Goal: Task Accomplishment & Management: Manage account settings

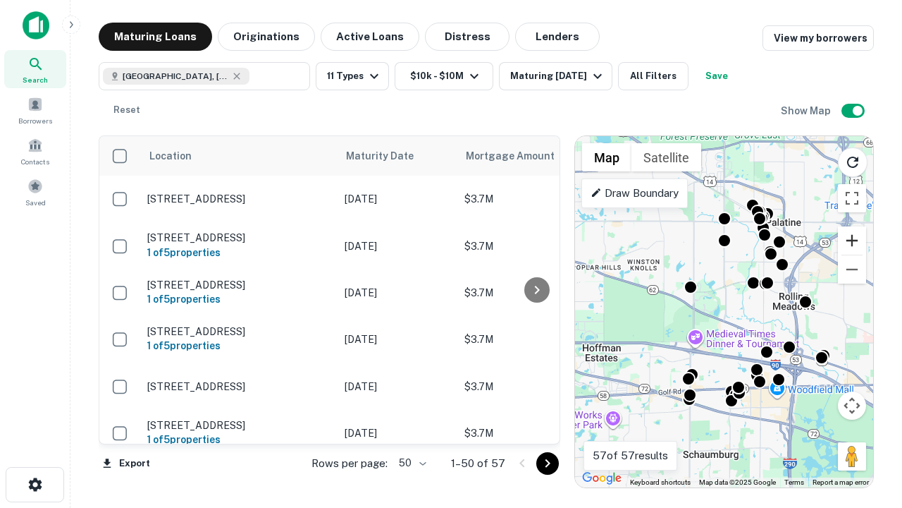
click at [852, 240] on button "Zoom in" at bounding box center [852, 240] width 28 height 28
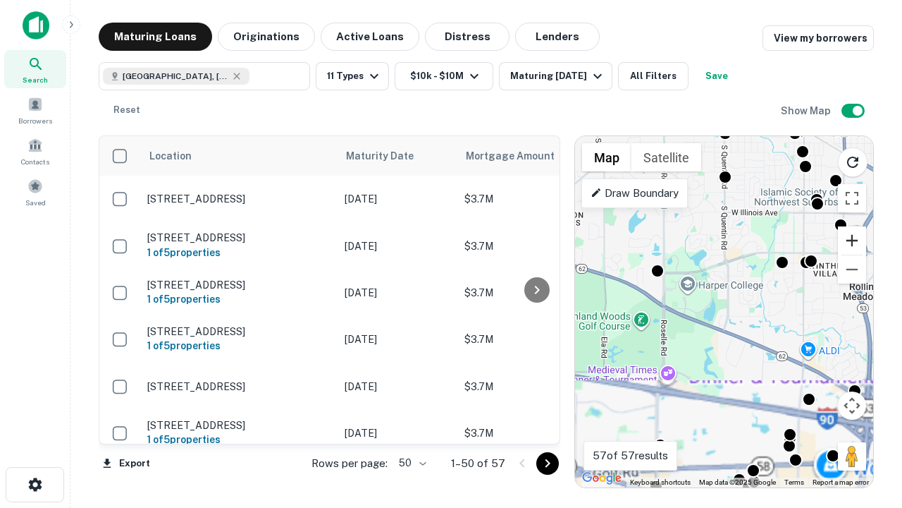
click at [852, 240] on button "Zoom in" at bounding box center [852, 240] width 28 height 28
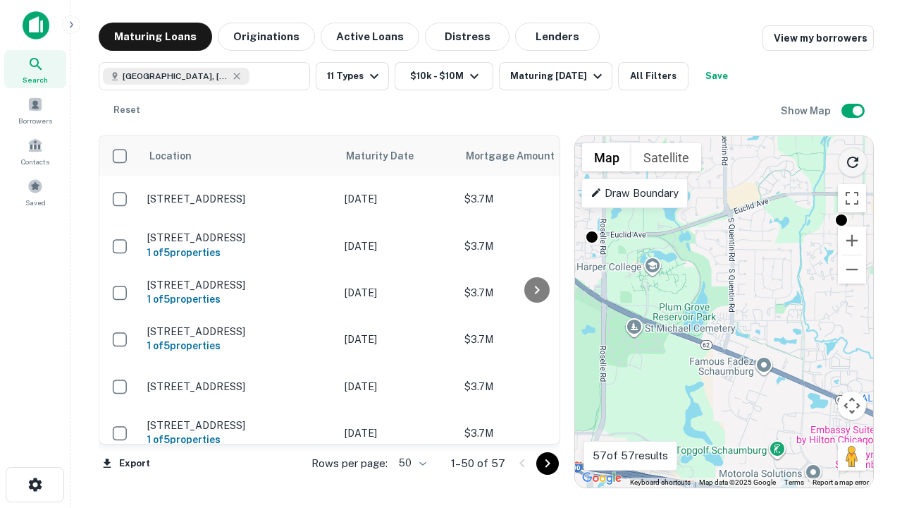
click at [853, 159] on icon "Reload search area" at bounding box center [853, 162] width 17 height 17
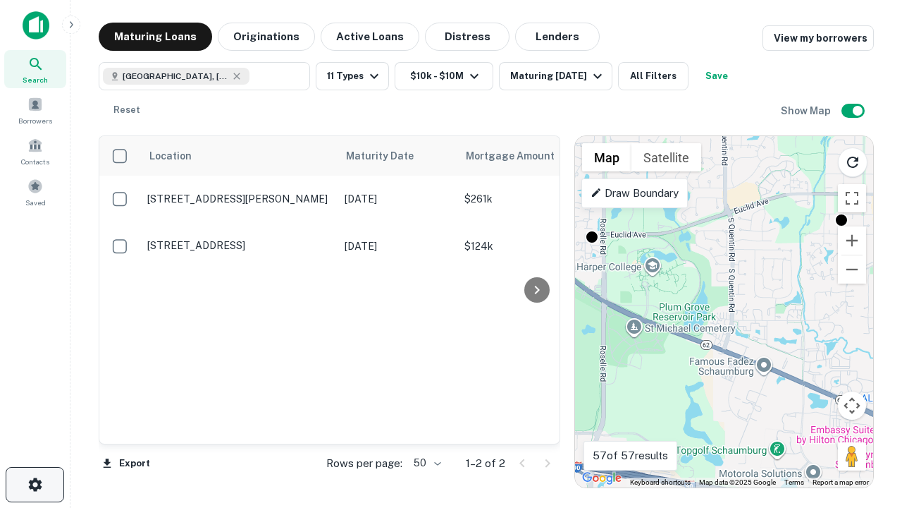
click at [35, 484] on icon "button" at bounding box center [35, 484] width 17 height 17
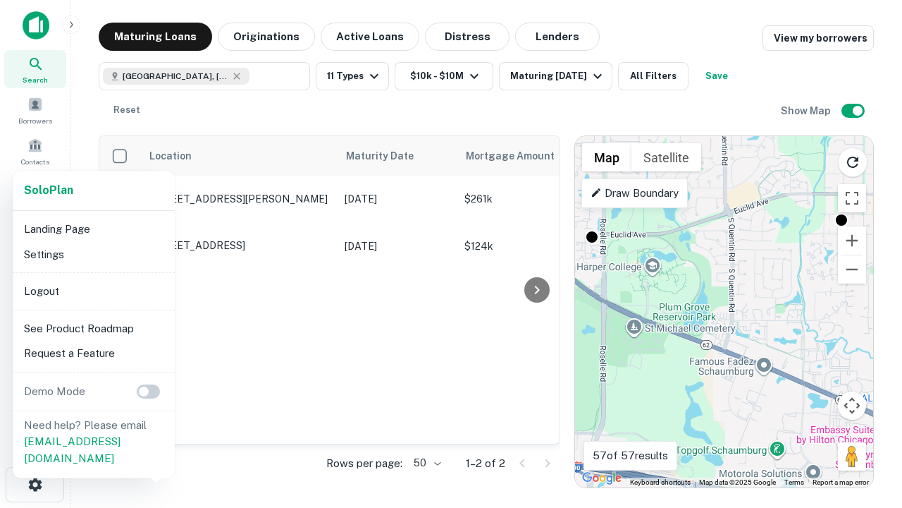
click at [93, 290] on li "Logout" at bounding box center [93, 290] width 151 height 25
